Goal: Complete application form

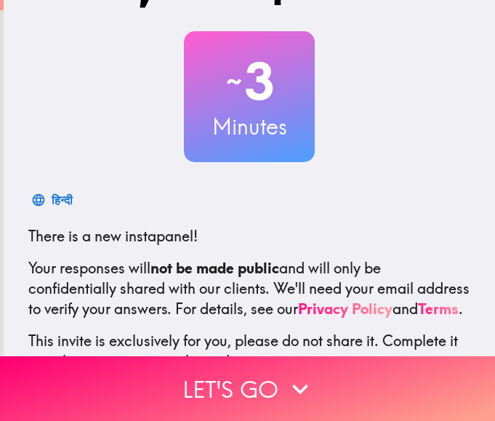
scroll to position [184, 0]
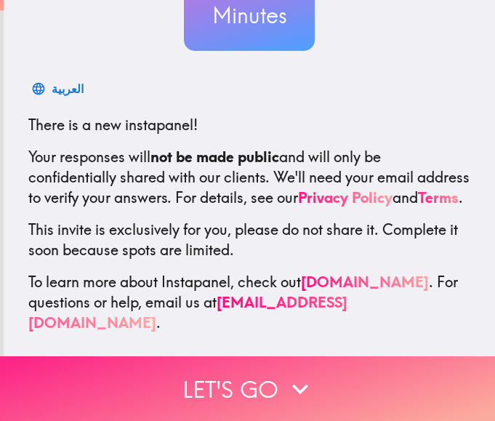
click at [257, 371] on button "Let's go" at bounding box center [247, 388] width 495 height 65
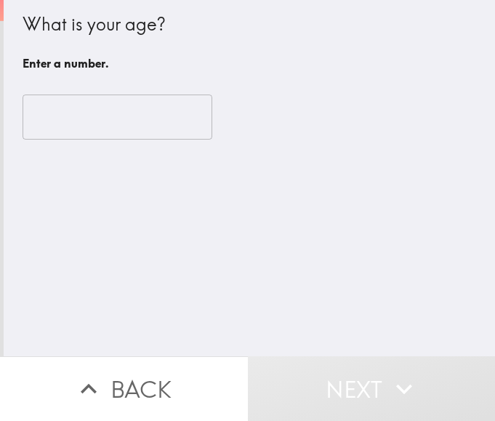
click at [84, 103] on input "number" at bounding box center [118, 117] width 190 height 45
click at [125, 127] on input "number" at bounding box center [118, 117] width 190 height 45
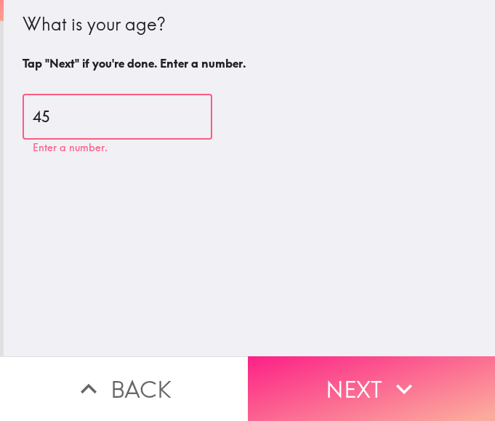
type input "45"
click at [388, 374] on icon "button" at bounding box center [404, 389] width 32 height 32
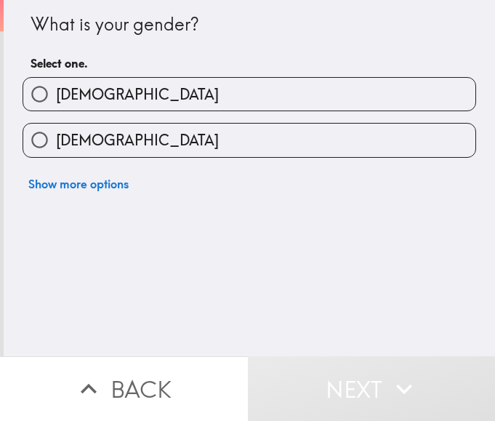
click at [44, 97] on input "[DEMOGRAPHIC_DATA]" at bounding box center [39, 94] width 33 height 33
radio input "true"
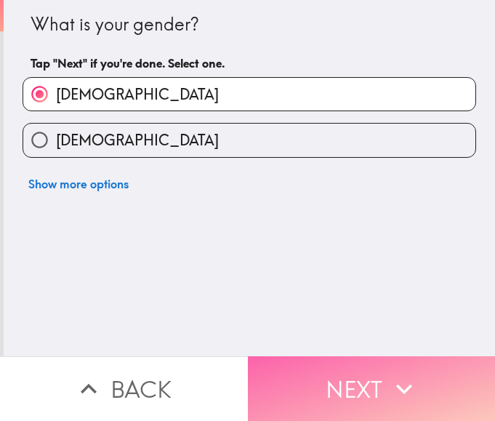
click at [443, 378] on button "Next" at bounding box center [372, 388] width 248 height 65
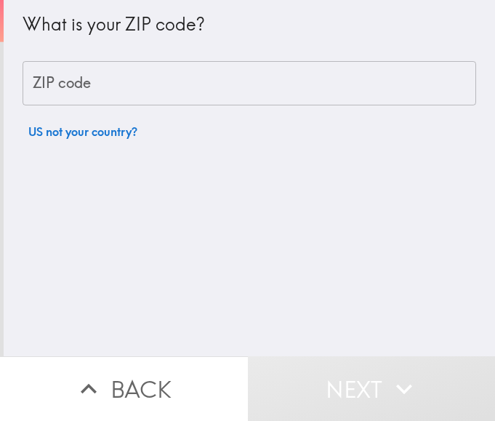
click at [34, 86] on input "ZIP code" at bounding box center [250, 83] width 454 height 45
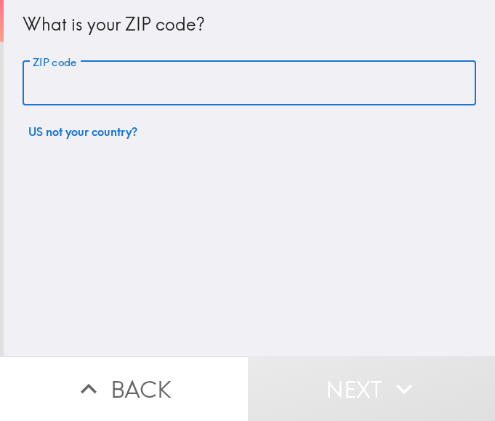
click at [34, 87] on input "ZIP code" at bounding box center [250, 83] width 454 height 45
click at [117, 84] on input "ZIP code" at bounding box center [250, 83] width 454 height 45
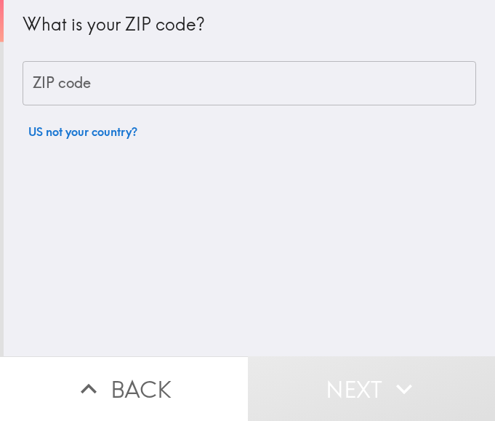
click at [94, 92] on input "ZIP code" at bounding box center [250, 83] width 454 height 45
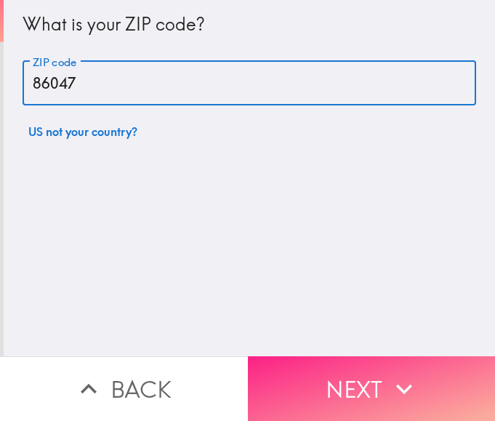
type input "86047"
click at [337, 390] on button "Next" at bounding box center [372, 388] width 248 height 65
